Goal: Communication & Community: Share content

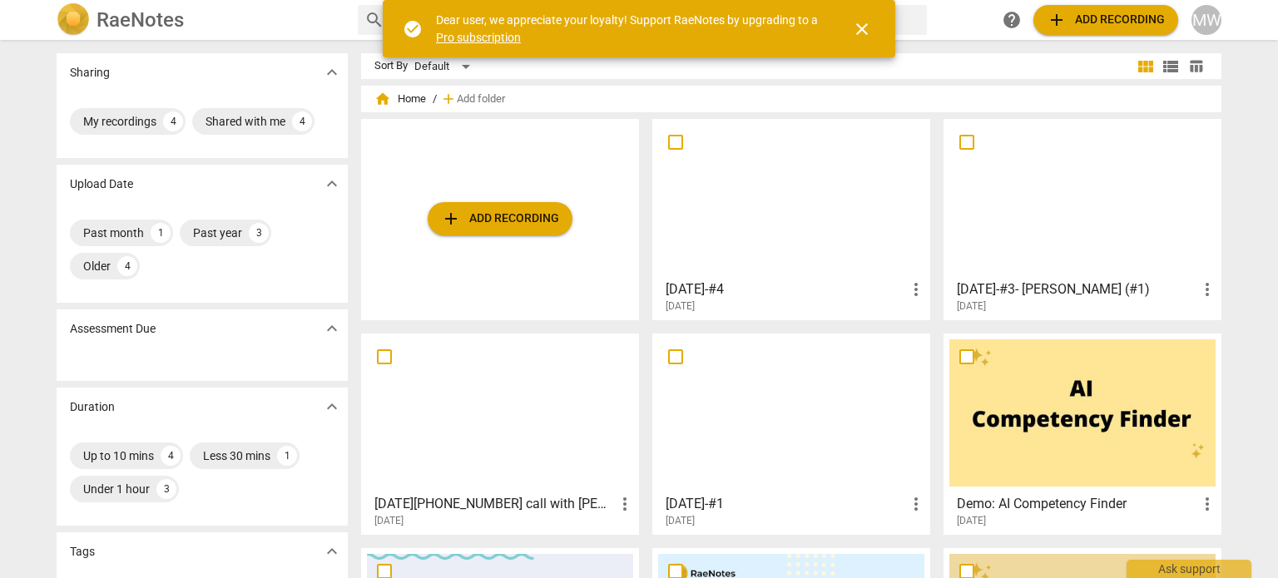
click at [755, 231] on div at bounding box center [791, 198] width 266 height 147
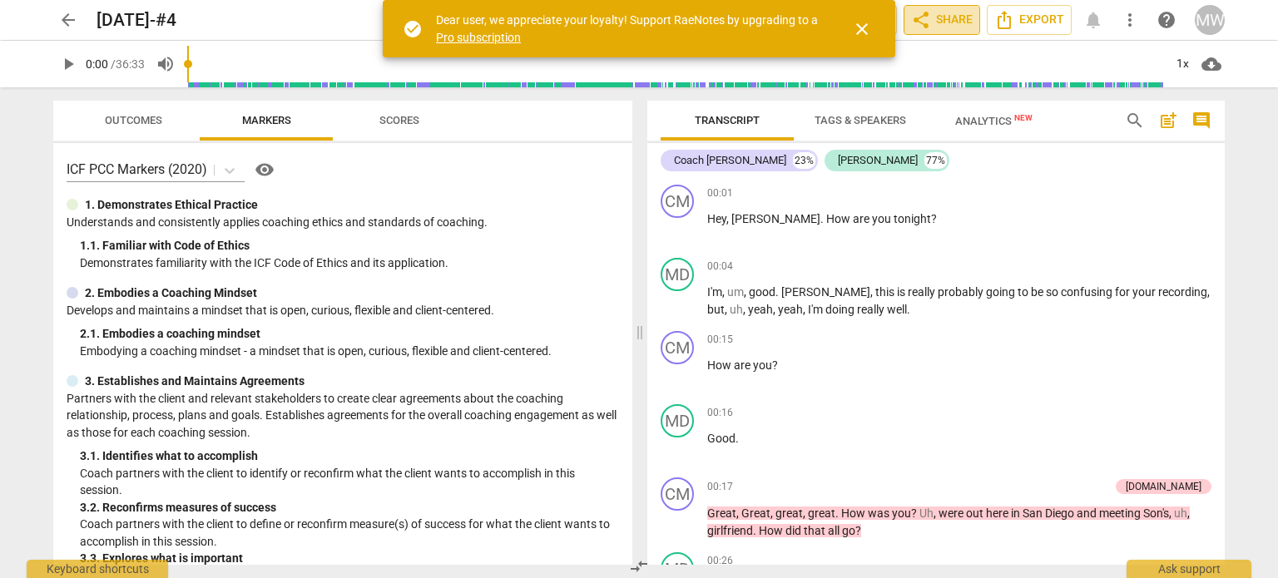
click at [952, 24] on span "share Share" at bounding box center [942, 20] width 62 height 20
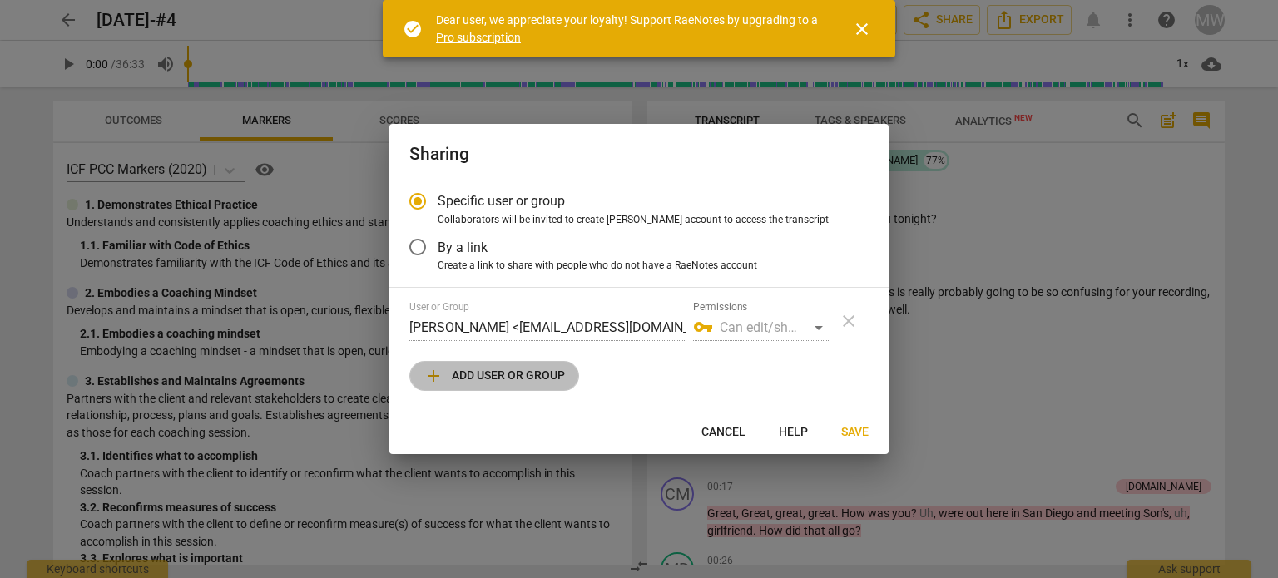
click at [487, 380] on span "add Add user or group" at bounding box center [494, 376] width 141 height 20
radio input "false"
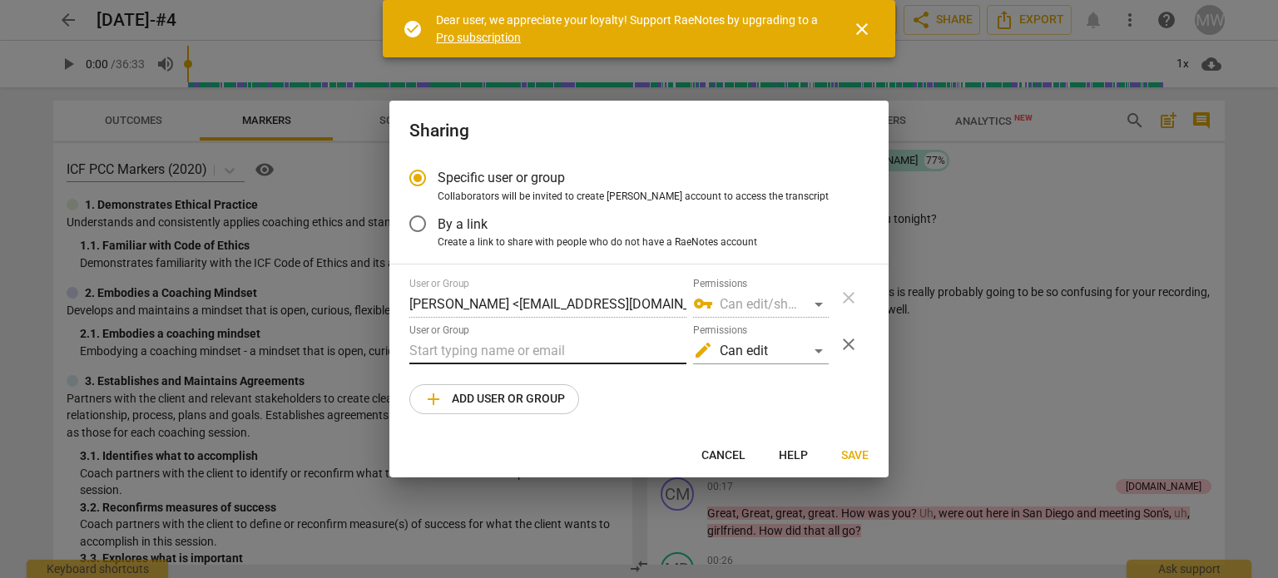
click at [423, 345] on input "text" at bounding box center [547, 351] width 277 height 27
type input "L"
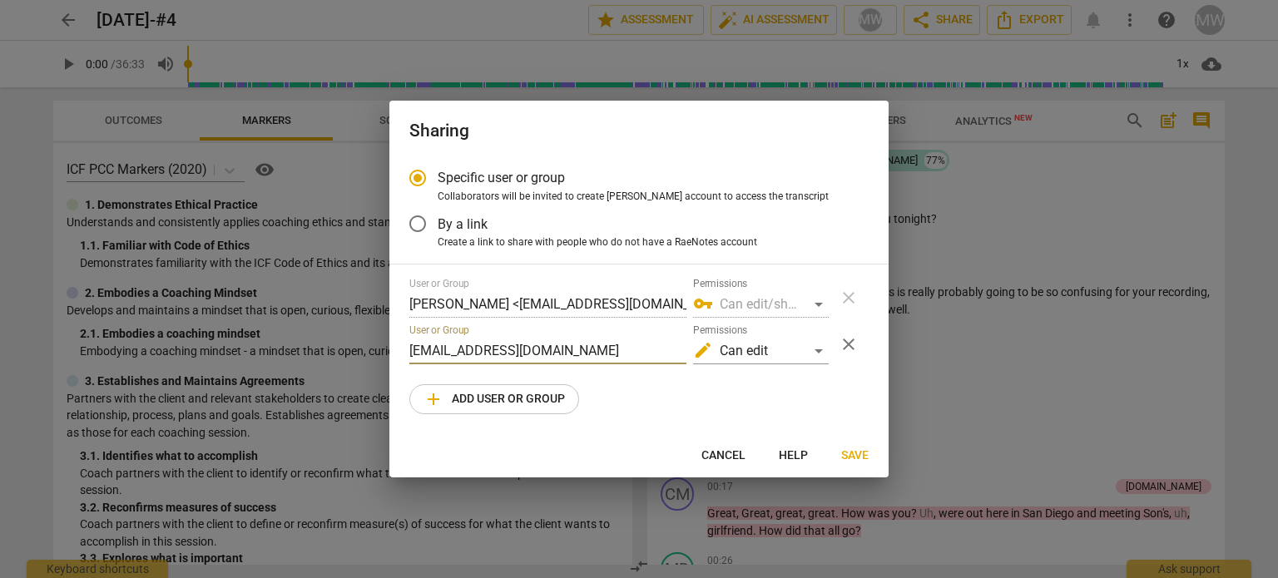
type input "[EMAIL_ADDRESS][DOMAIN_NAME]"
click at [818, 349] on div "edit Can edit" at bounding box center [761, 351] width 136 height 27
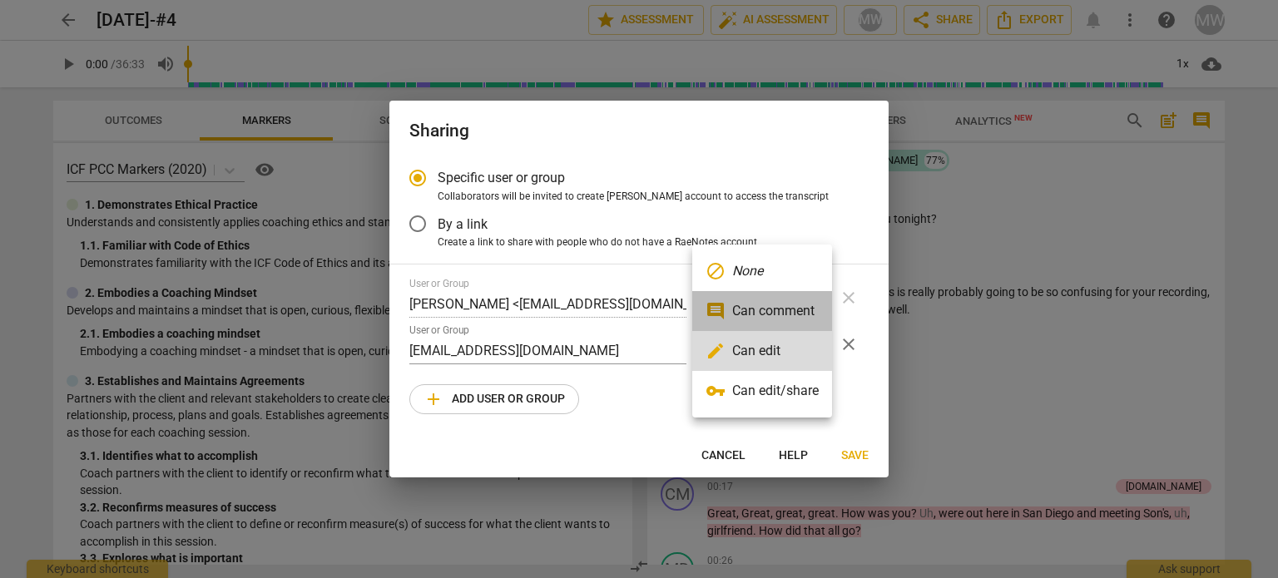
click at [792, 318] on li "comment Can comment" at bounding box center [762, 311] width 140 height 40
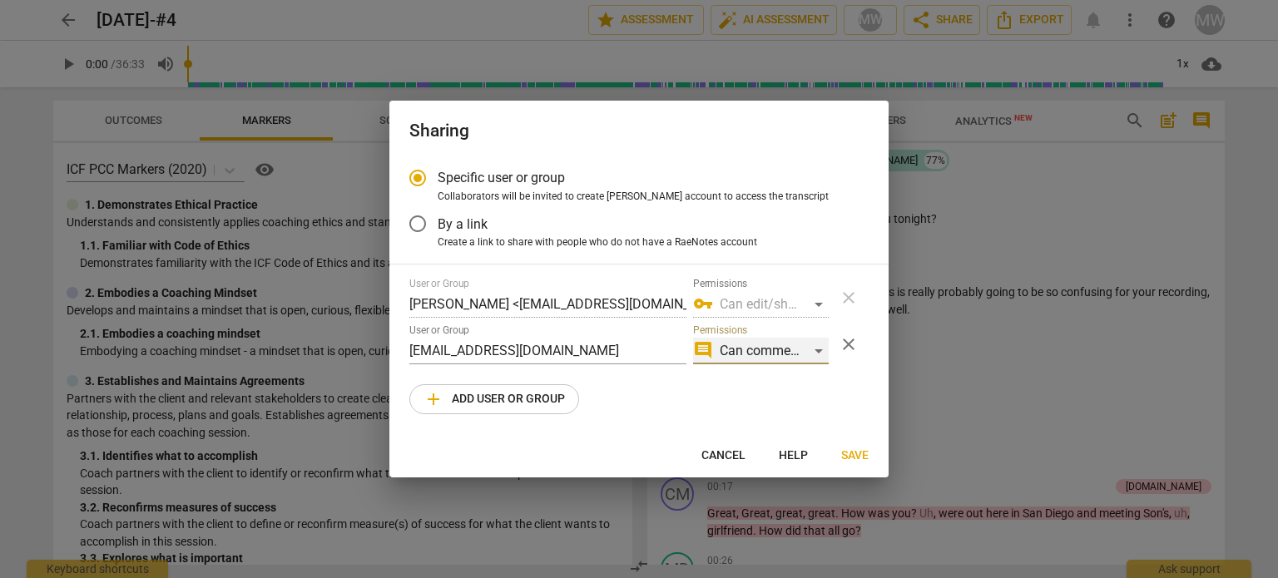
click at [812, 352] on div "comment Can comment" at bounding box center [761, 351] width 136 height 27
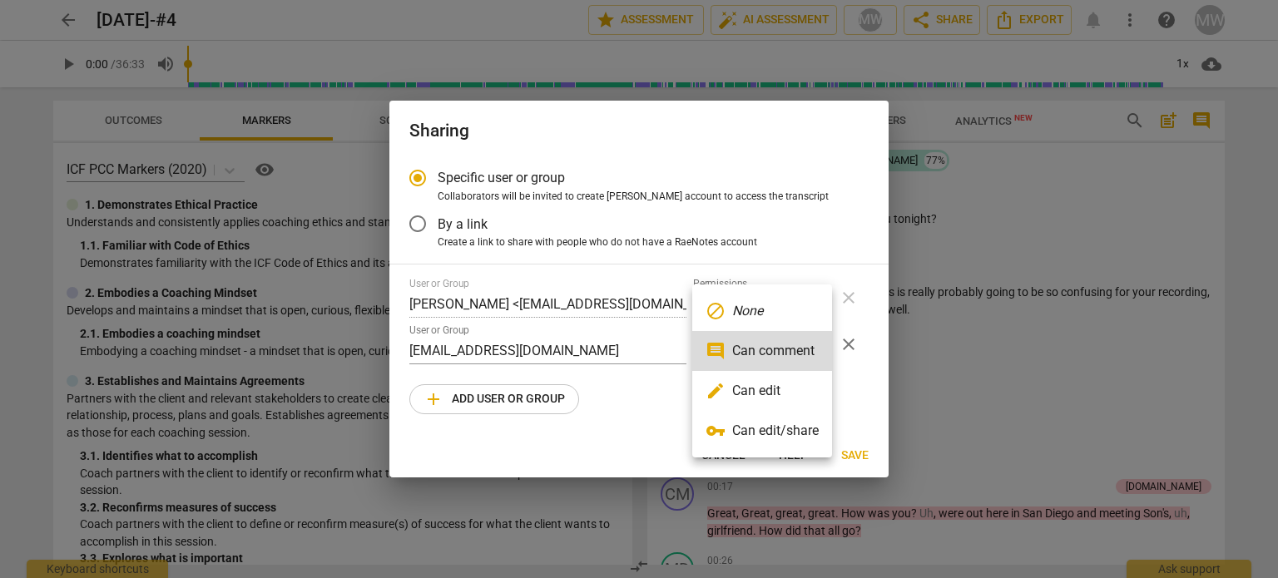
click at [862, 387] on div at bounding box center [639, 289] width 1278 height 578
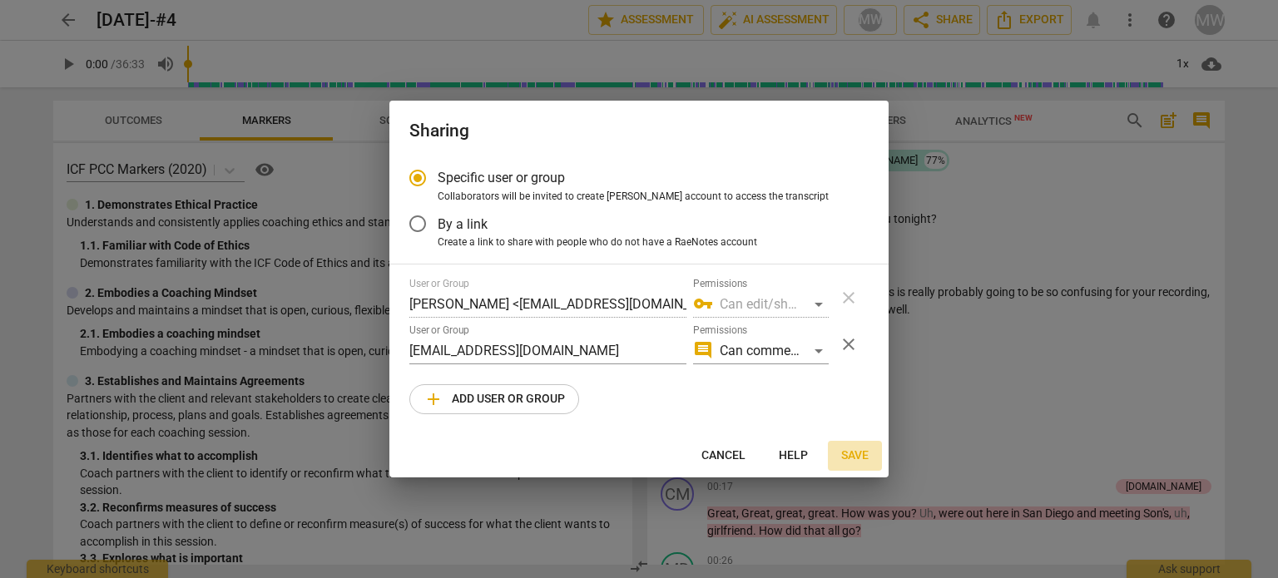
click at [860, 455] on span "Save" at bounding box center [854, 456] width 27 height 17
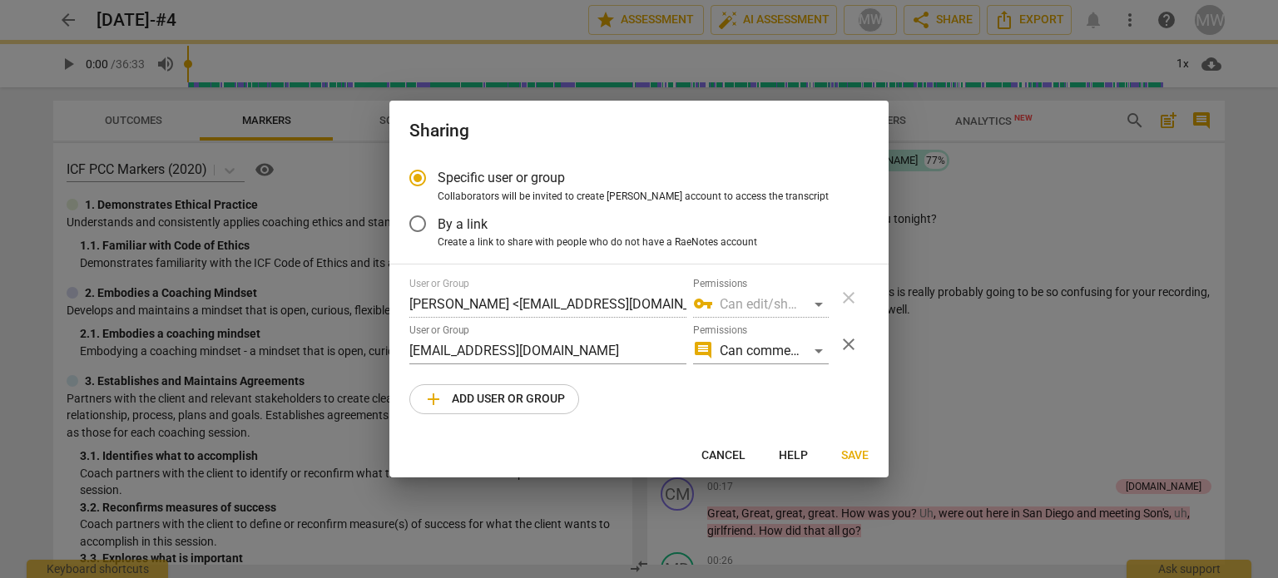
radio input "false"
type input "[PERSON_NAME] <[EMAIL_ADDRESS][DOMAIN_NAME]>"
